Goal: Check status: Check status

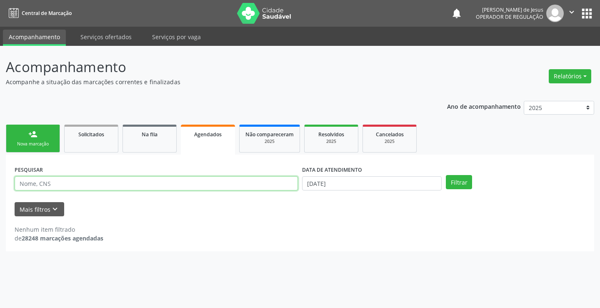
click at [156, 186] on input "text" at bounding box center [156, 183] width 283 height 14
click at [157, 186] on input "text" at bounding box center [156, 183] width 283 height 14
click at [158, 186] on input "text" at bounding box center [156, 183] width 283 height 14
click at [137, 133] on div "Na fila" at bounding box center [150, 134] width 42 height 9
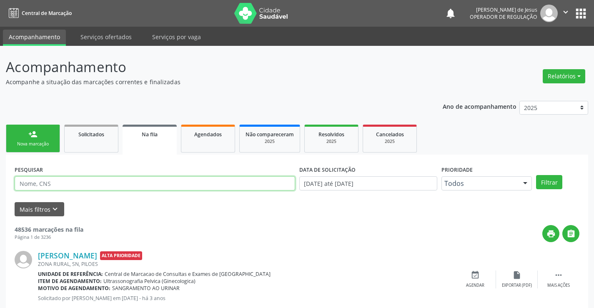
click at [145, 185] on input "text" at bounding box center [155, 183] width 281 height 14
type input "702600287190647"
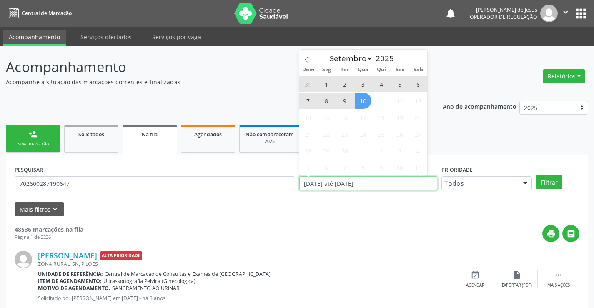
click at [388, 182] on input "[DATE] até [DATE]" at bounding box center [368, 183] width 138 height 14
type input "2023"
select select "0"
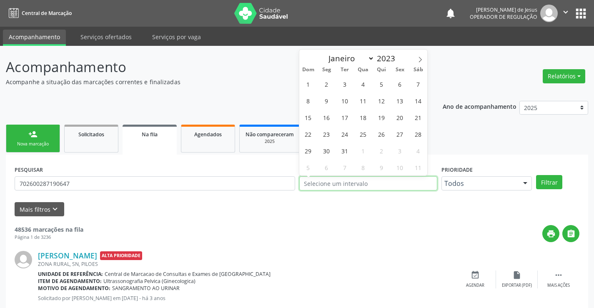
click at [536, 175] on button "Filtrar" at bounding box center [549, 182] width 26 height 14
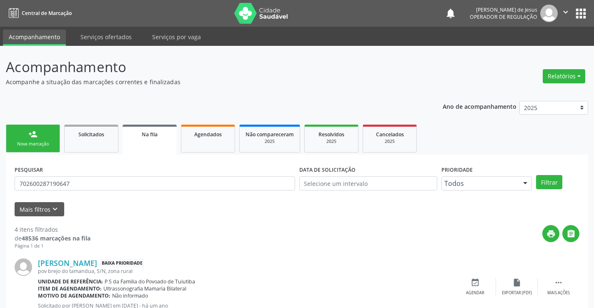
click at [568, 9] on icon "" at bounding box center [565, 12] width 9 height 9
click at [541, 54] on link "Sair" at bounding box center [545, 51] width 58 height 12
